Goal: Task Accomplishment & Management: Manage account settings

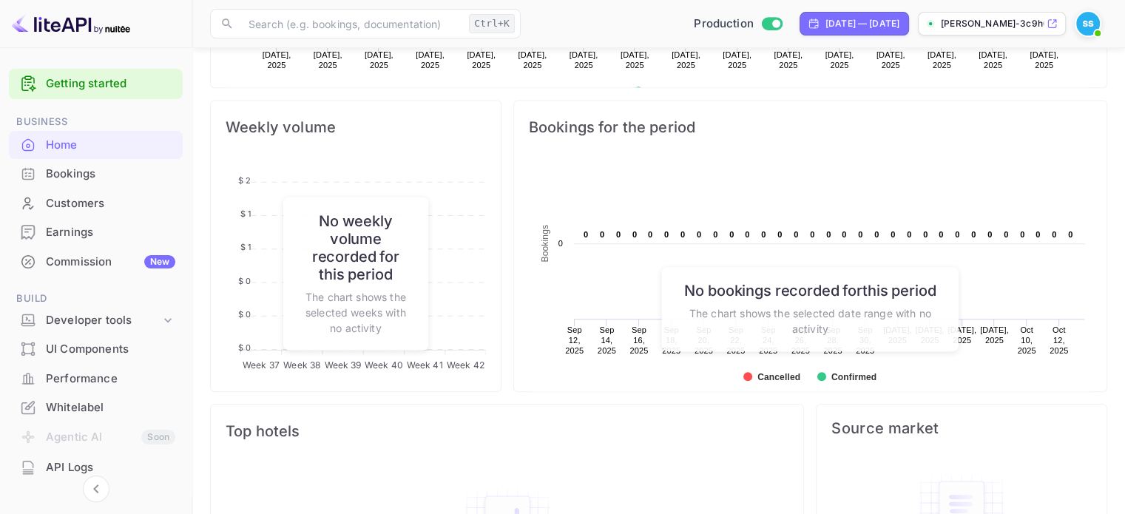
scroll to position [296, 0]
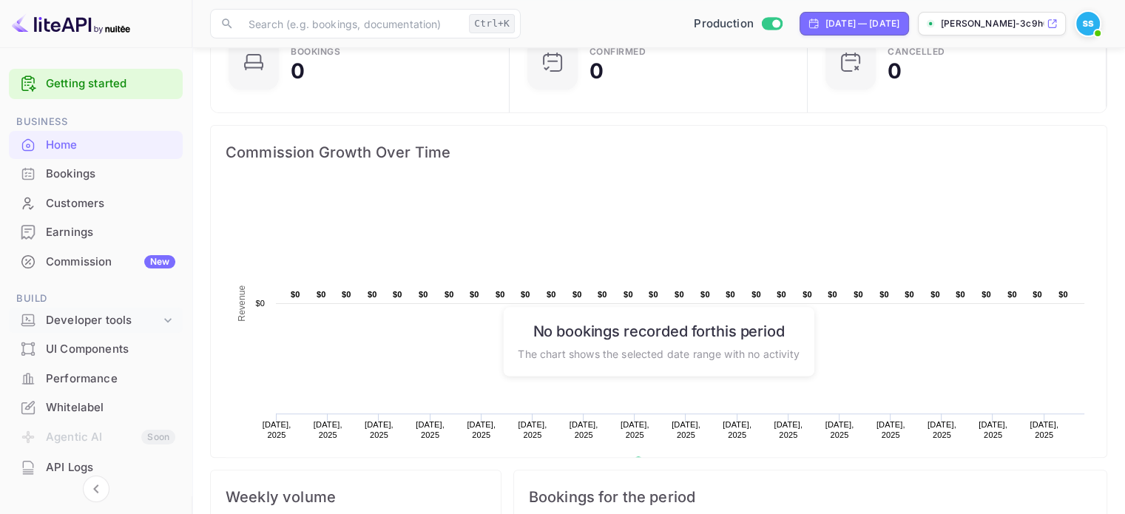
click at [93, 323] on div "Developer tools" at bounding box center [103, 320] width 115 height 17
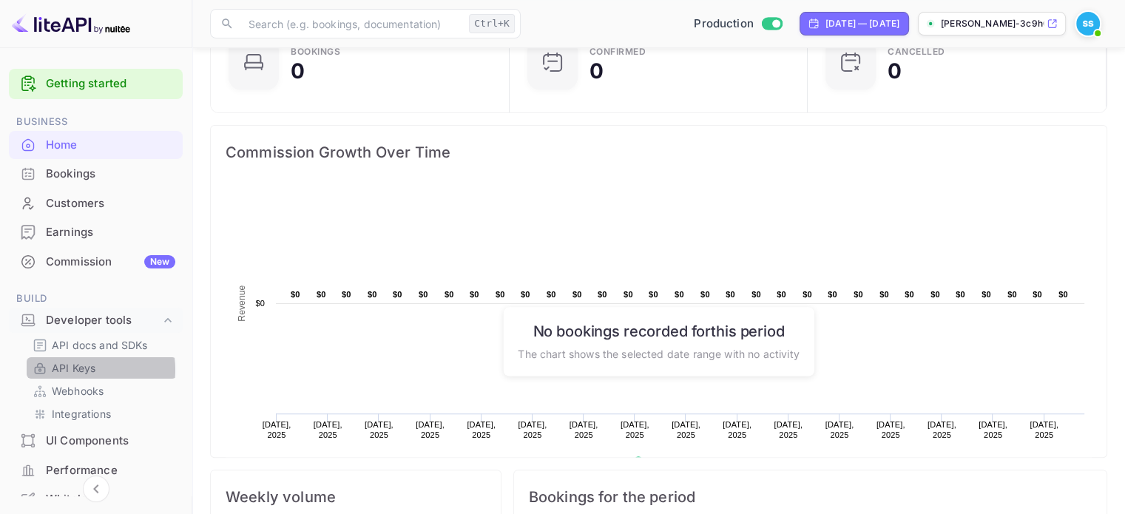
click at [78, 370] on p "API Keys" at bounding box center [74, 368] width 44 height 16
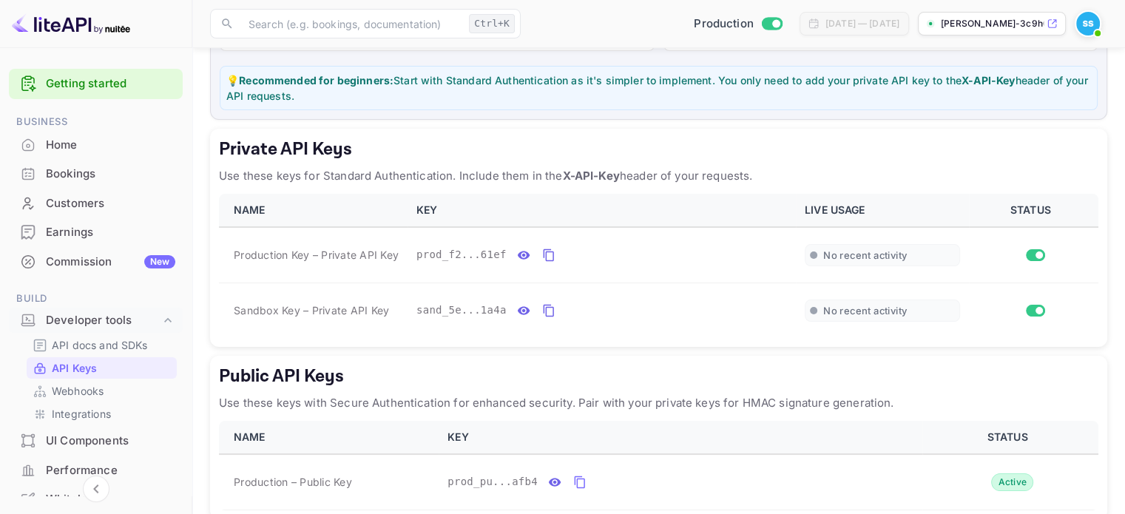
scroll to position [260, 0]
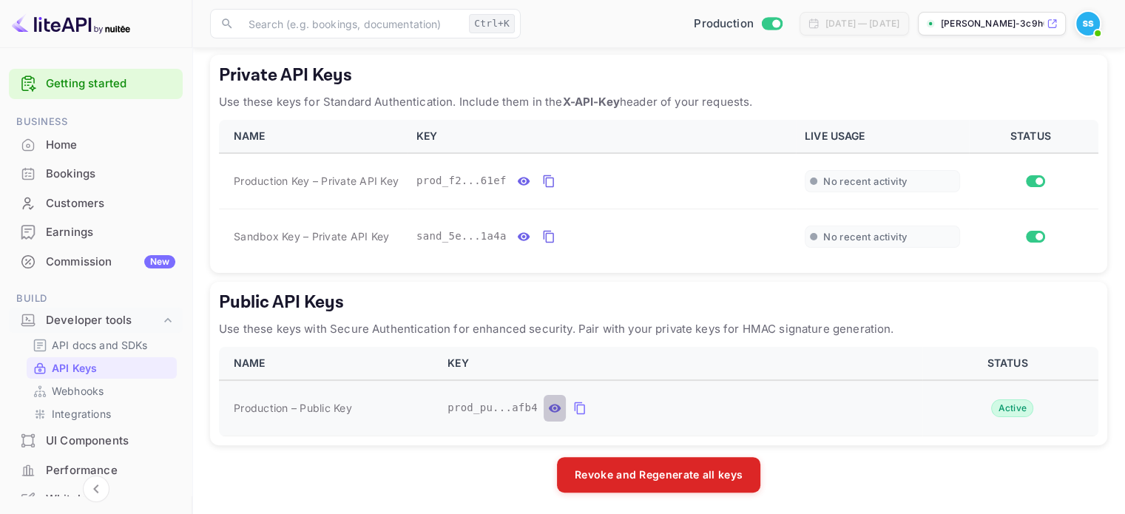
click at [549, 408] on icon "public api keys table" at bounding box center [555, 408] width 13 height 8
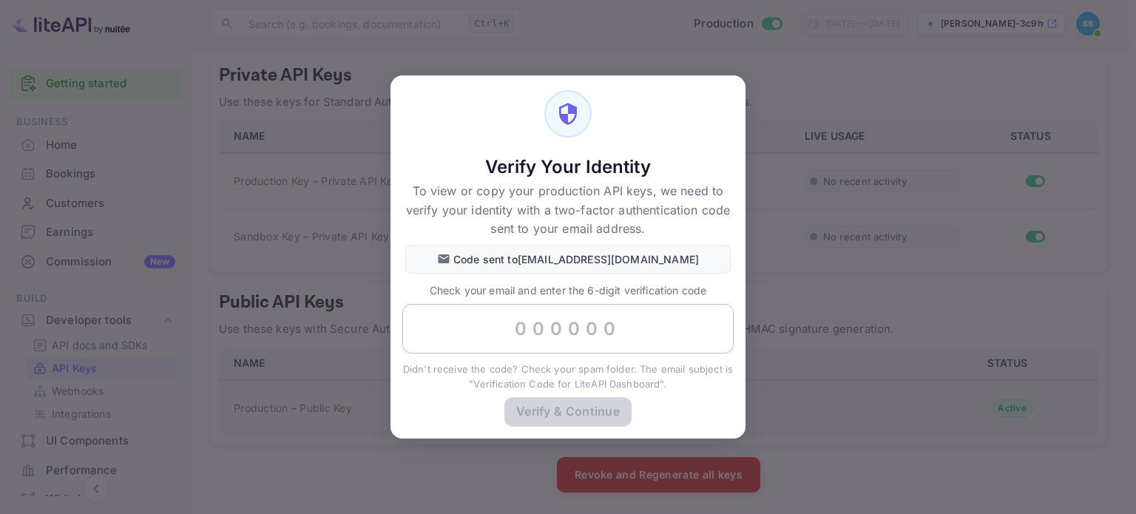
click at [521, 339] on input "text" at bounding box center [567, 329] width 331 height 50
click at [679, 405] on div "Verify & Continue" at bounding box center [568, 417] width 355 height 41
click at [228, 280] on div "Verify Your Identity To view or copy your production API keys, we need to verif…" at bounding box center [568, 257] width 1136 height 514
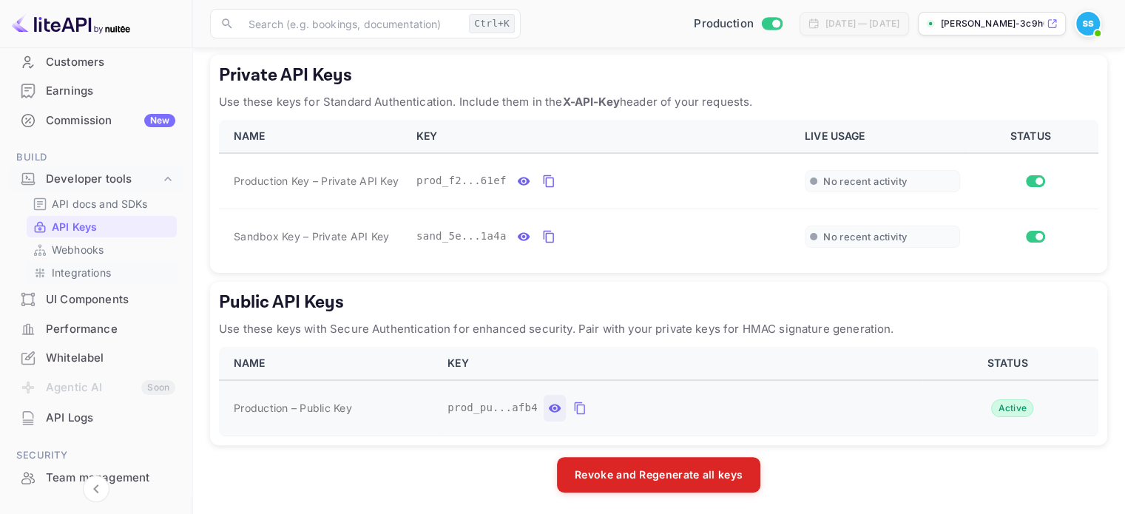
scroll to position [148, 0]
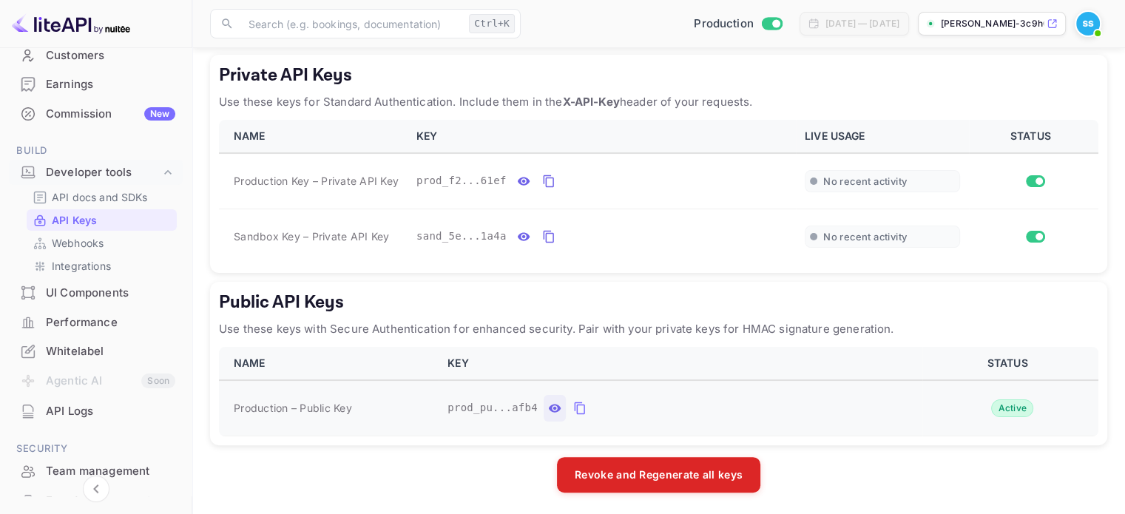
click at [80, 337] on li "Whitelabel" at bounding box center [96, 352] width 174 height 30
click at [75, 350] on div "Whitelabel" at bounding box center [110, 351] width 129 height 17
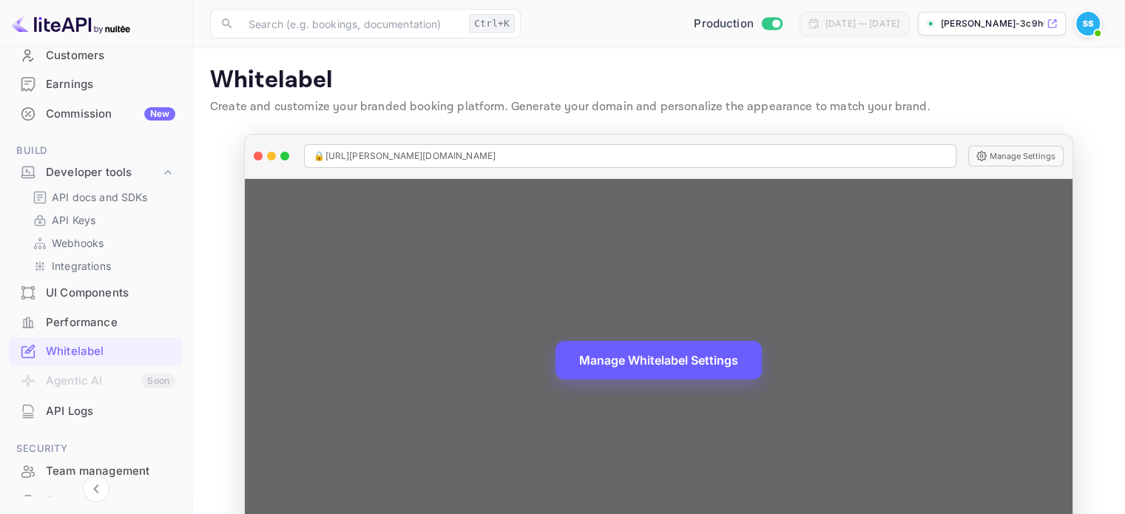
click at [663, 373] on button "Manage Whitelabel Settings" at bounding box center [659, 360] width 206 height 38
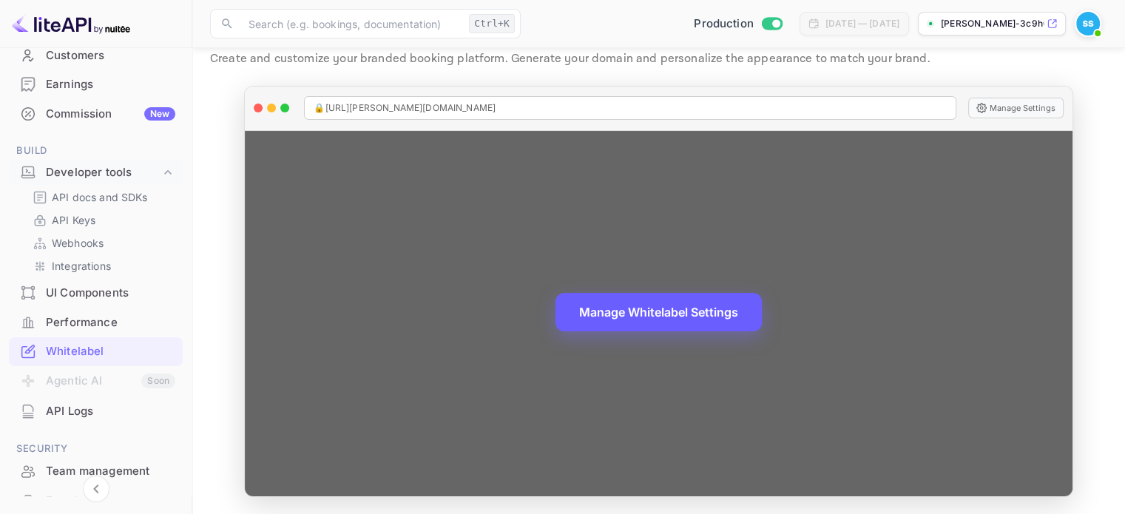
click at [735, 309] on button "Manage Whitelabel Settings" at bounding box center [659, 312] width 206 height 38
